Goal: Understand process/instructions: Learn how to perform a task or action

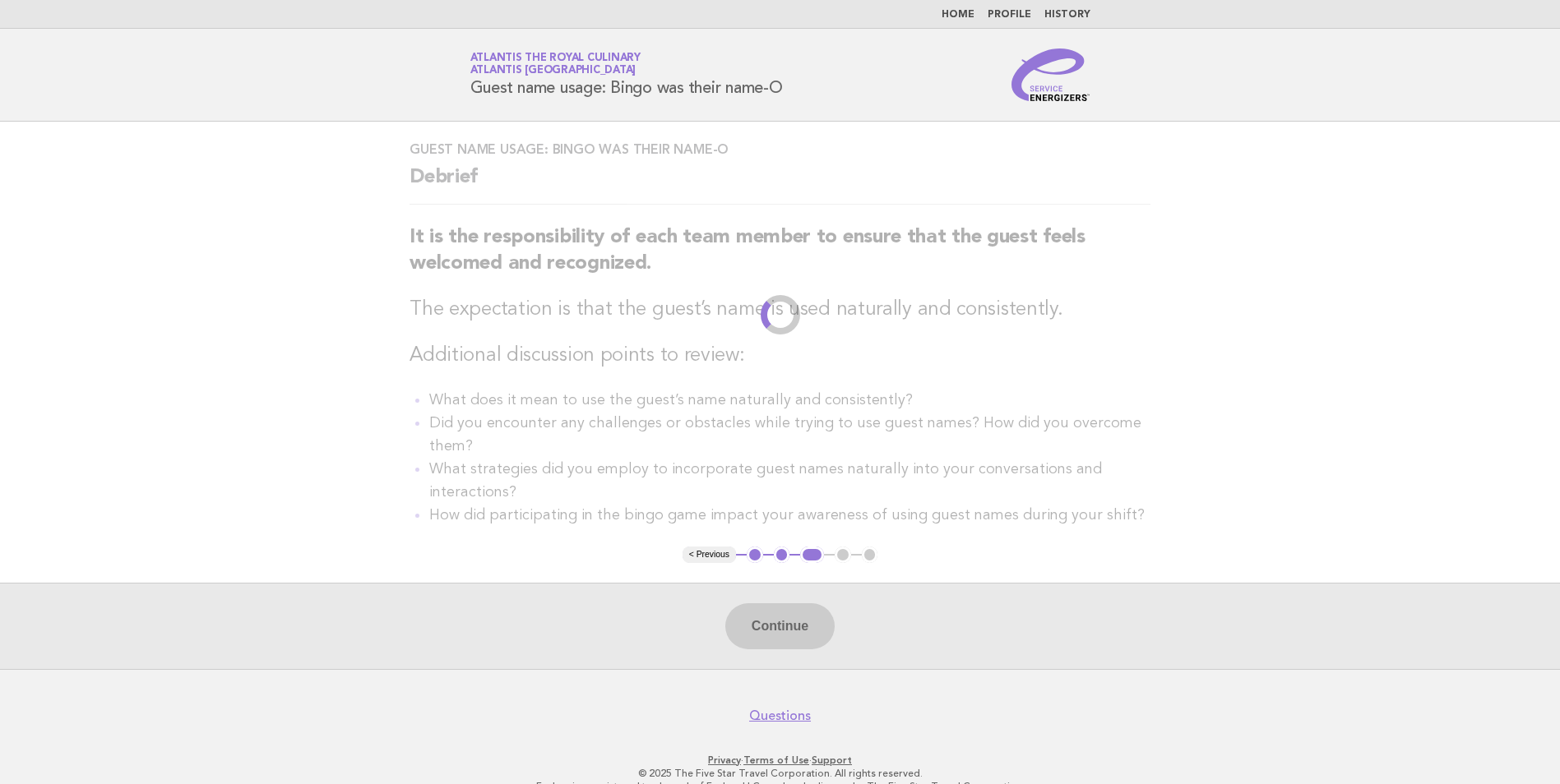
drag, startPoint x: -3, startPoint y: 142, endPoint x: 1278, endPoint y: 235, distance: 1284.4
click at [1278, 235] on main "Guest name usage: Bingo was their name-O Debrief It is the responsibility of ea…" at bounding box center [780, 395] width 1560 height 547
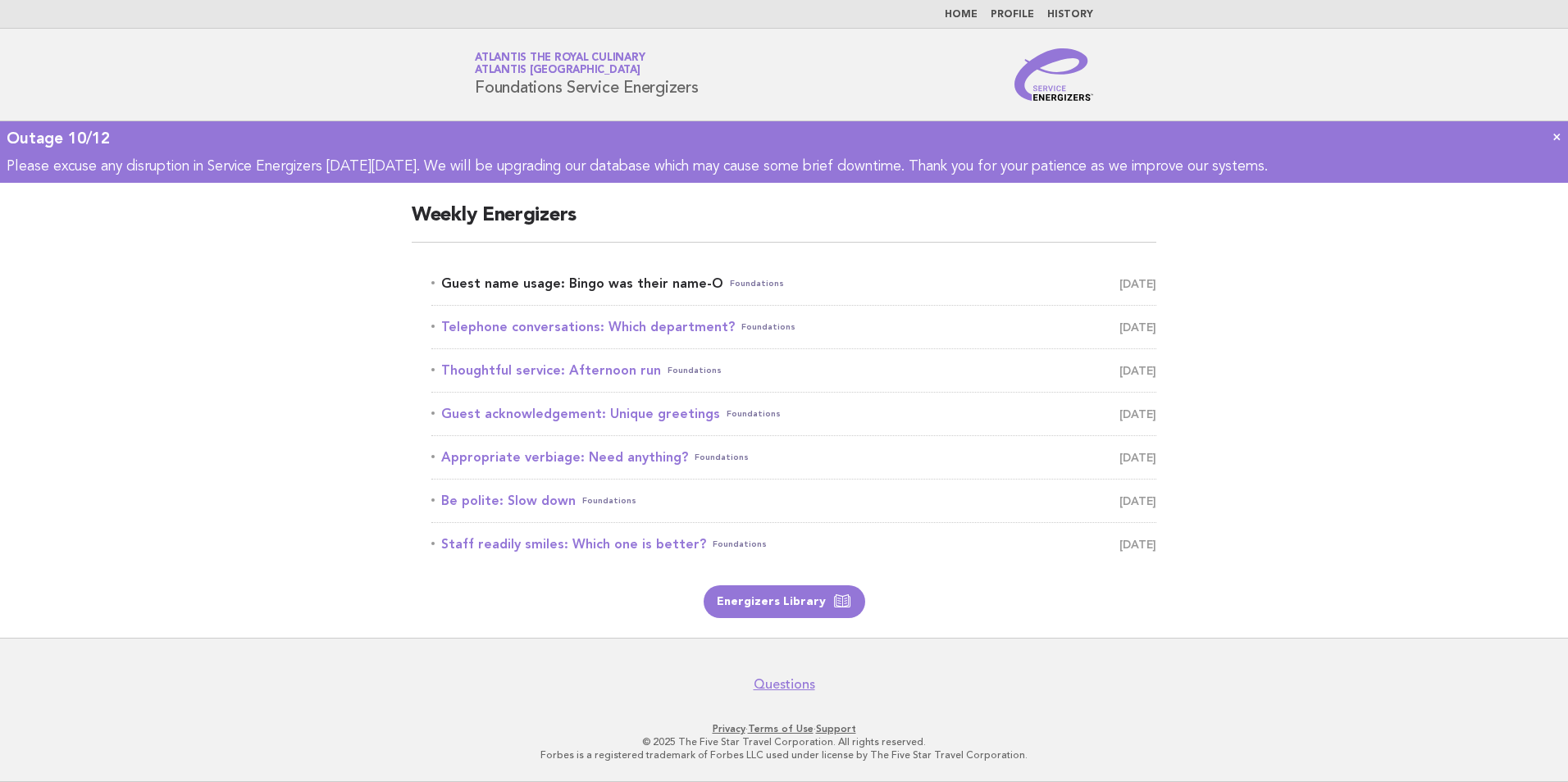
click at [601, 276] on link "Guest name usage: Bingo was their name-O Foundations October 12" at bounding box center [794, 283] width 726 height 23
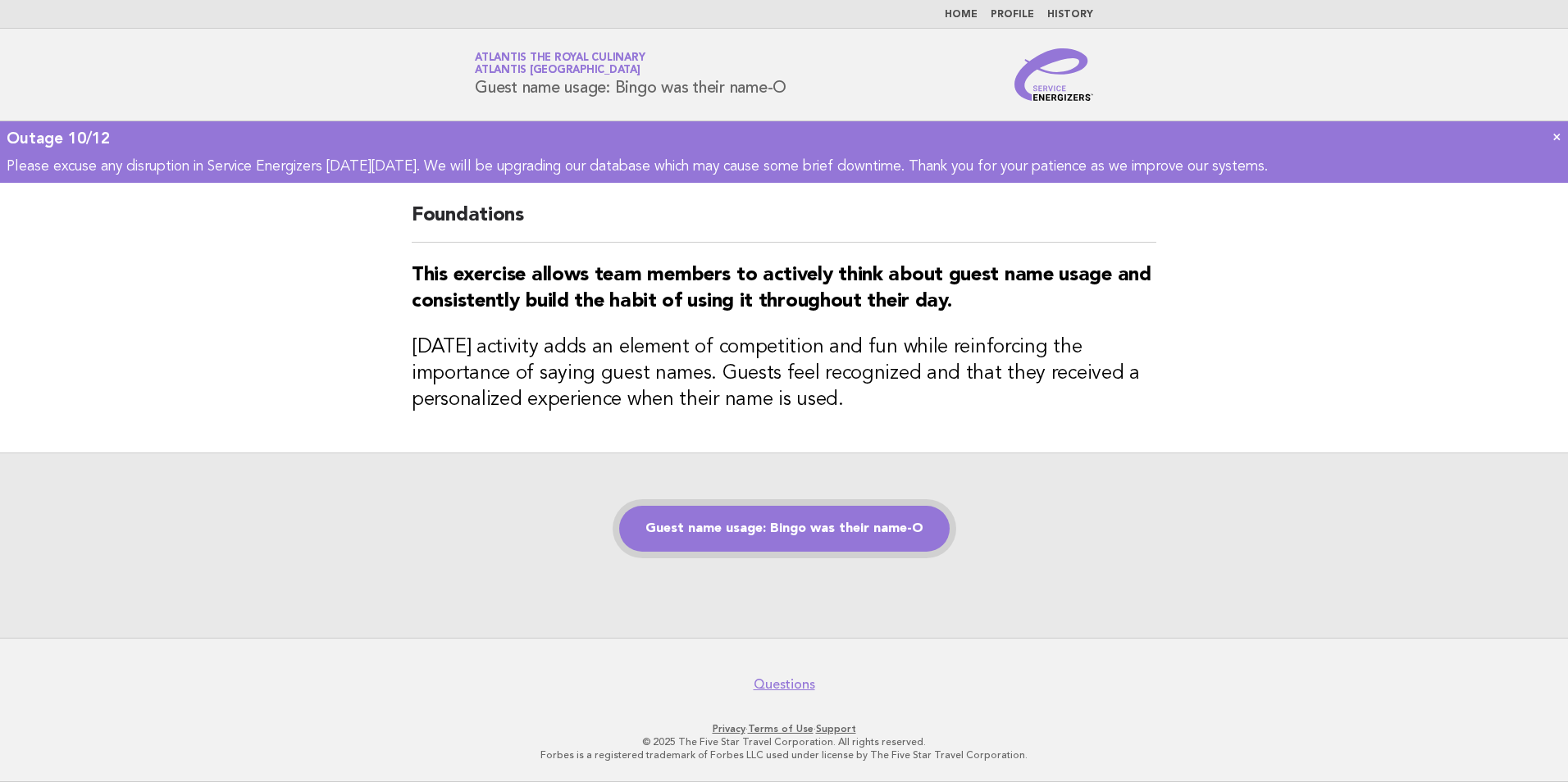
click at [894, 523] on link "Guest name usage: Bingo was their name-O" at bounding box center [784, 528] width 331 height 46
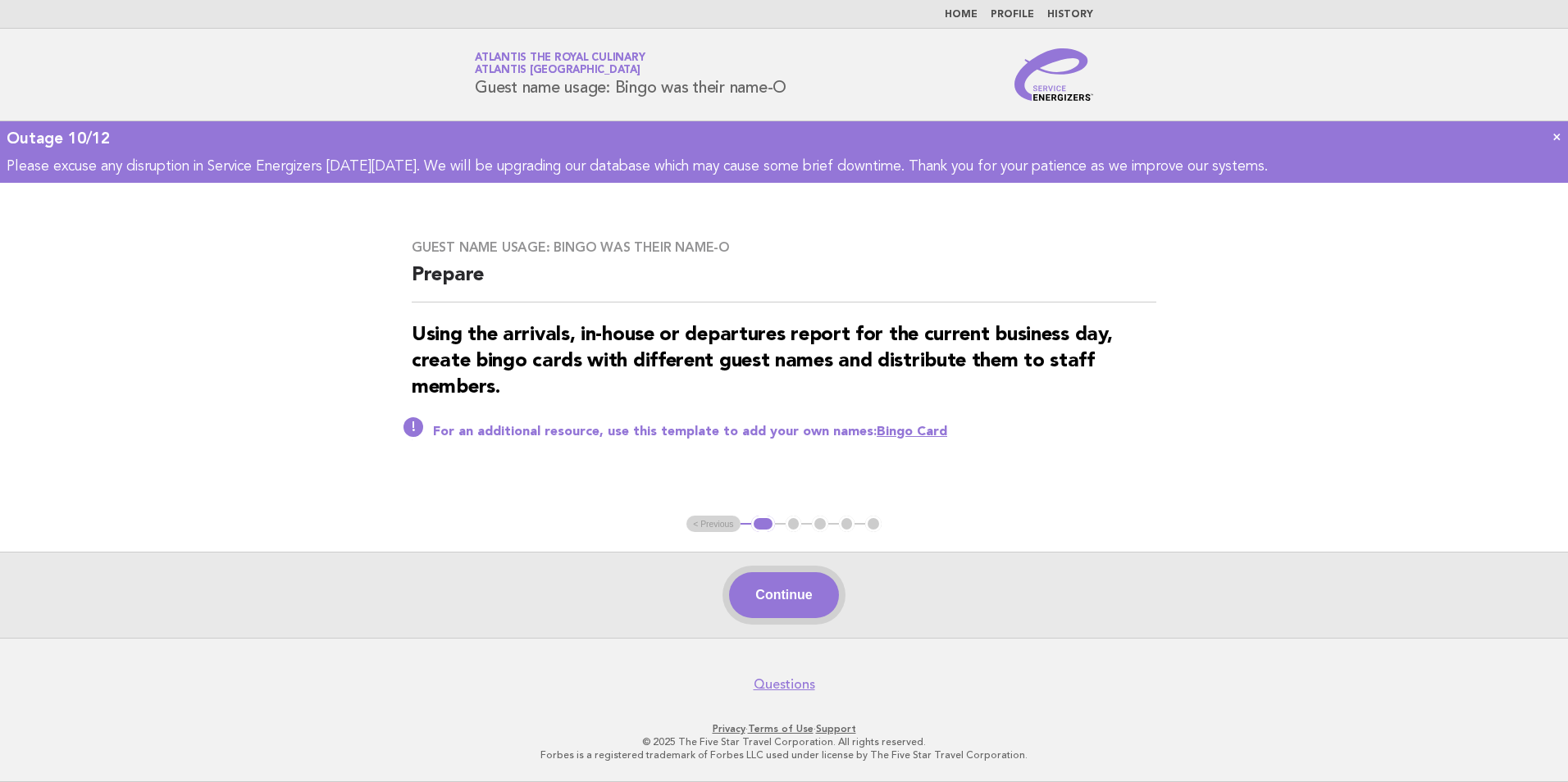
click at [777, 600] on button "Continue" at bounding box center [783, 595] width 109 height 46
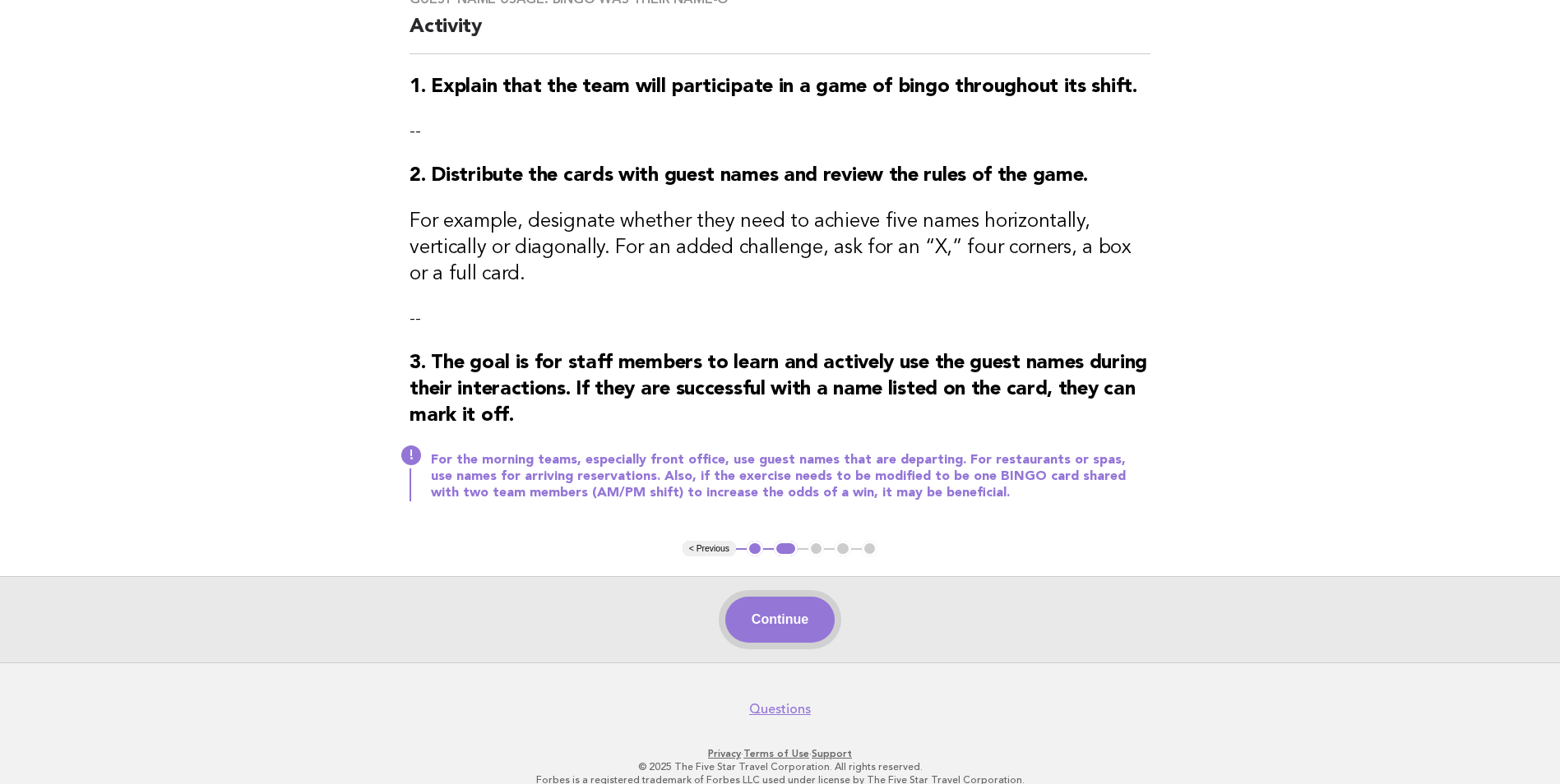
click at [795, 603] on button "Continue" at bounding box center [780, 620] width 109 height 46
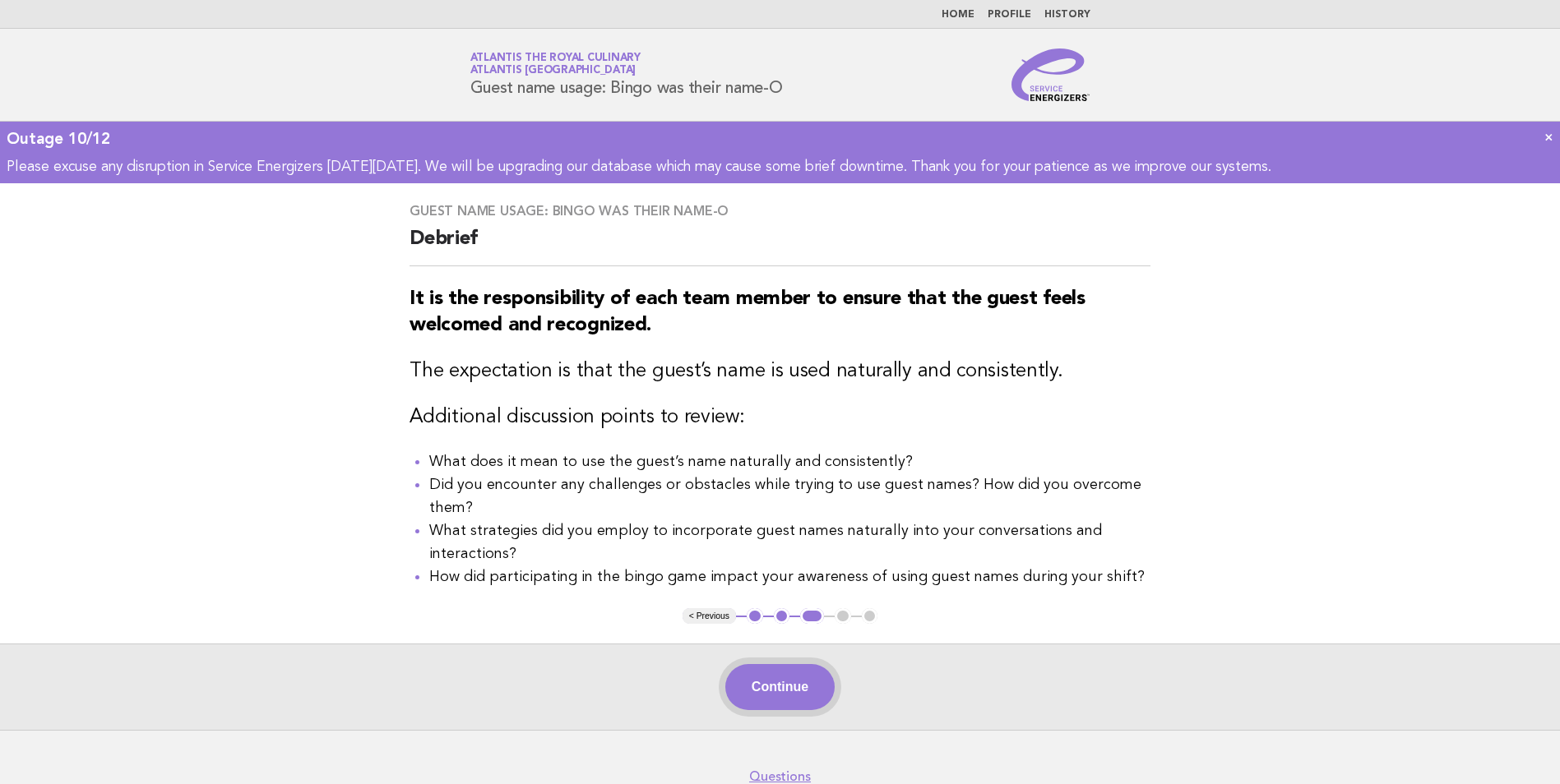
click at [787, 709] on button "Continue" at bounding box center [780, 687] width 109 height 46
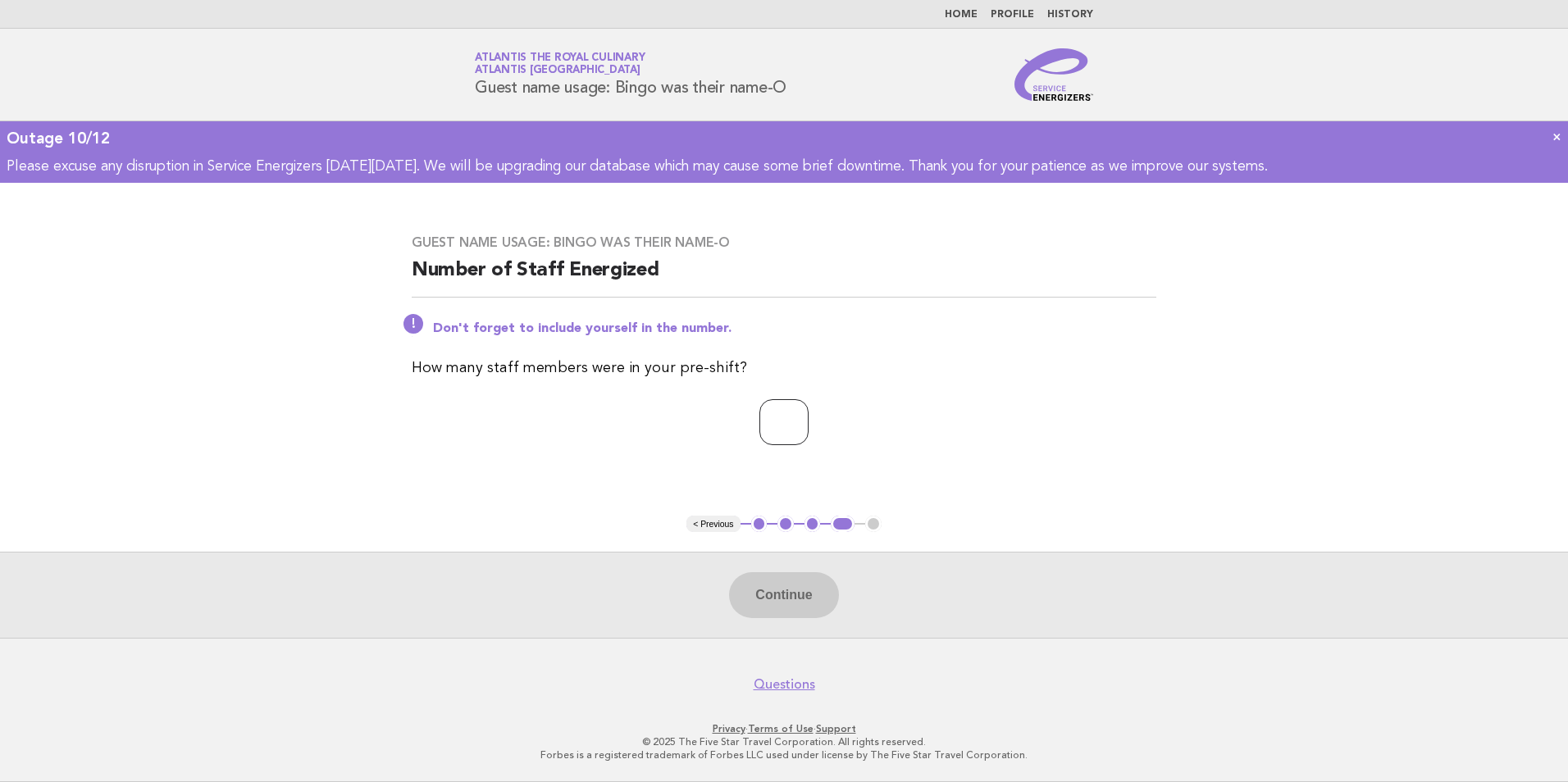
click at [791, 413] on input "number" at bounding box center [784, 422] width 49 height 46
type input "*"
click at [804, 587] on button "Continue" at bounding box center [783, 595] width 109 height 46
